Goal: Find specific fact: Find specific fact

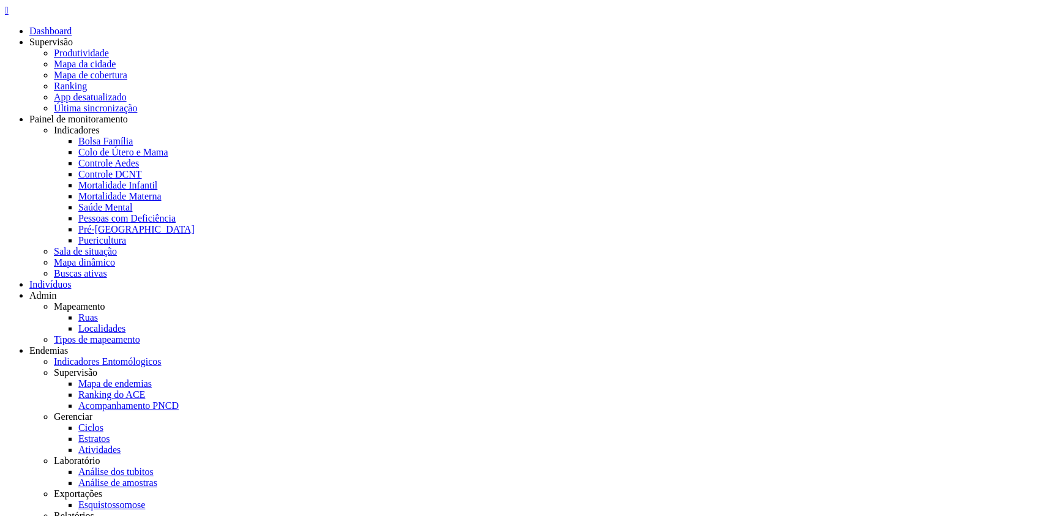
drag, startPoint x: 126, startPoint y: 112, endPoint x: 179, endPoint y: 109, distance: 52.7
drag, startPoint x: 161, startPoint y: 153, endPoint x: 154, endPoint y: 149, distance: 7.7
drag, startPoint x: 127, startPoint y: 112, endPoint x: 180, endPoint y: 115, distance: 52.7
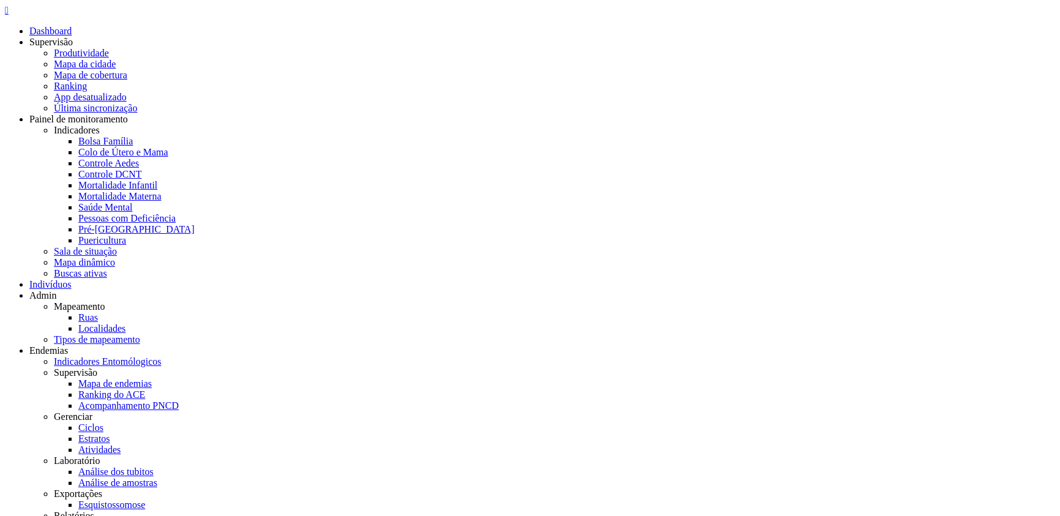
copy span "94542317587"
